Goal: Information Seeking & Learning: Learn about a topic

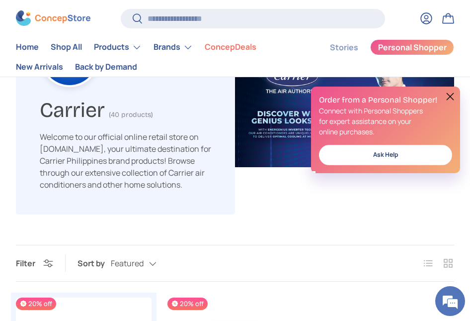
scroll to position [297, 0]
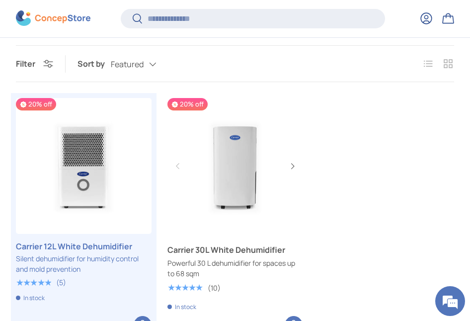
click at [238, 159] on link "Carrier 30L White Dehumidifier" at bounding box center [236, 166] width 136 height 136
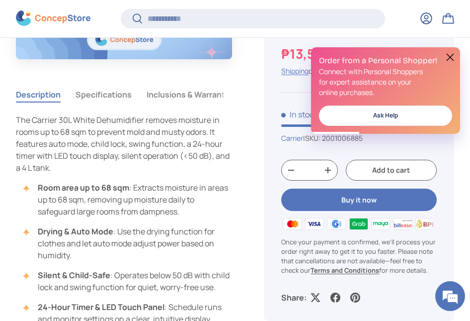
click at [94, 94] on button "Specifications" at bounding box center [104, 94] width 56 height 23
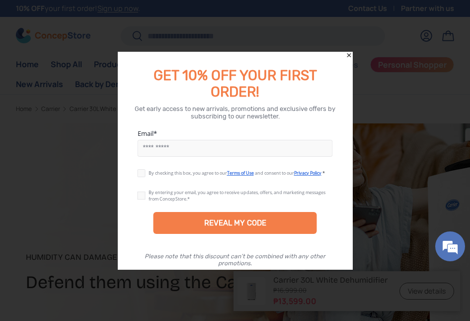
click at [348, 55] on icon "Close" at bounding box center [349, 55] width 7 height 7
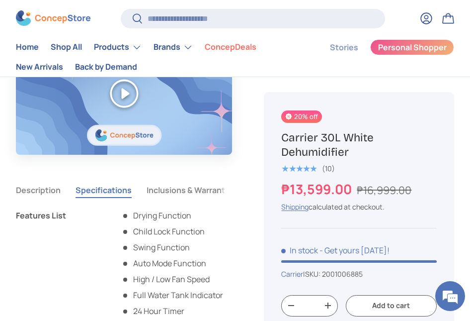
scroll to position [696, 0]
